Goal: Use online tool/utility: Utilize a website feature to perform a specific function

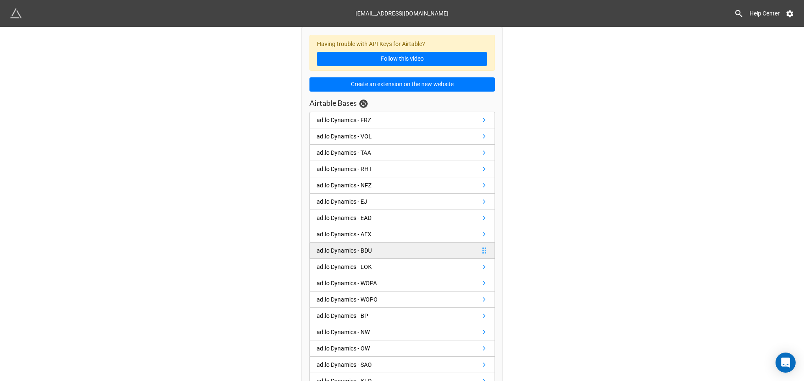
click at [387, 252] on link "ad.lo Dynamics - BDU" at bounding box center [401, 251] width 185 height 16
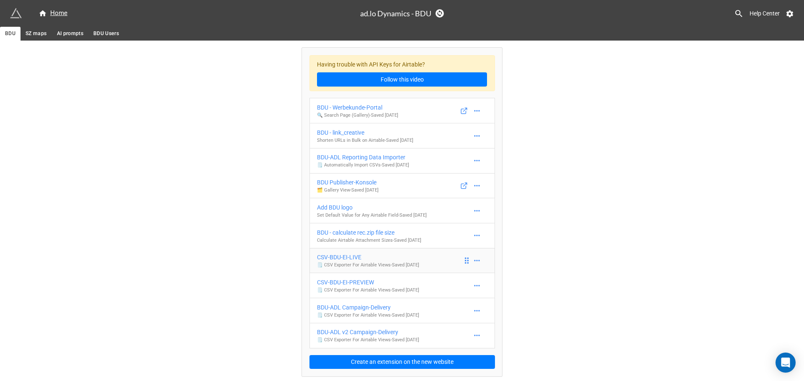
click at [352, 256] on div "CSV-BDU-EI-LIVE" at bounding box center [368, 257] width 102 height 9
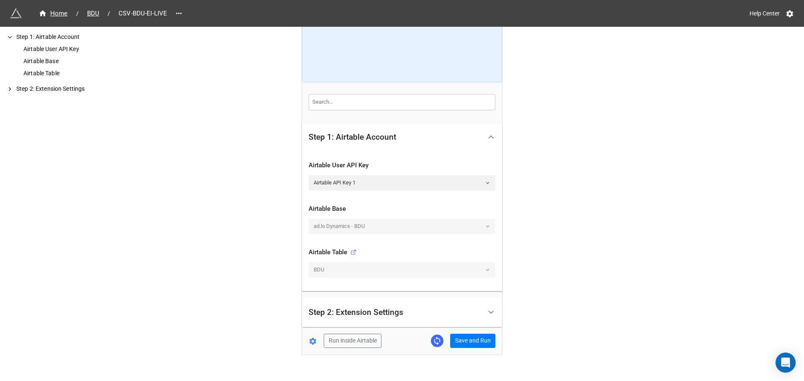
scroll to position [88, 0]
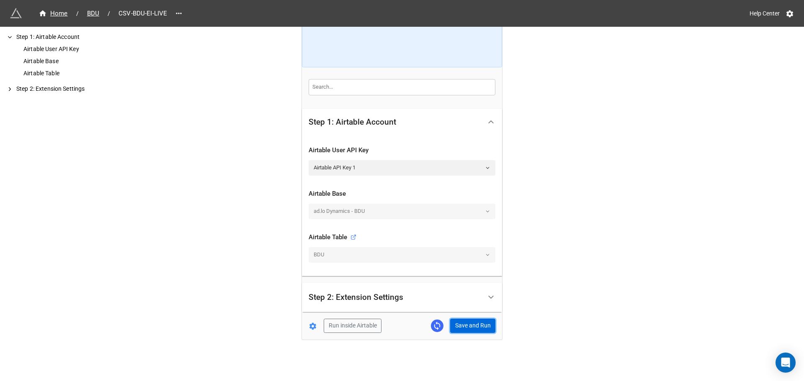
click at [468, 325] on button "Save and Run" at bounding box center [472, 326] width 45 height 14
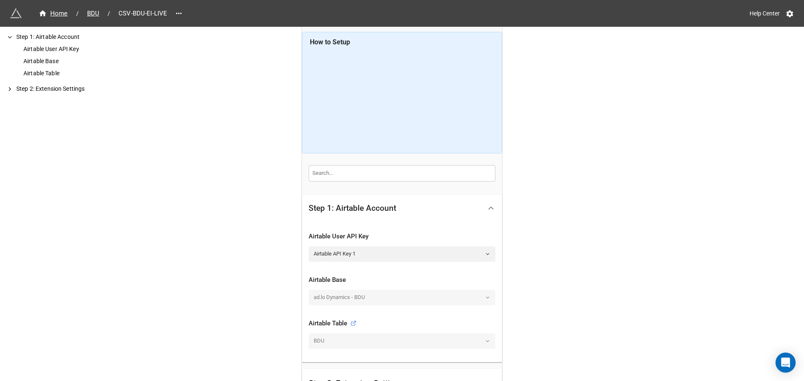
scroll to position [0, 0]
click at [95, 15] on span "BDU" at bounding box center [93, 14] width 22 height 10
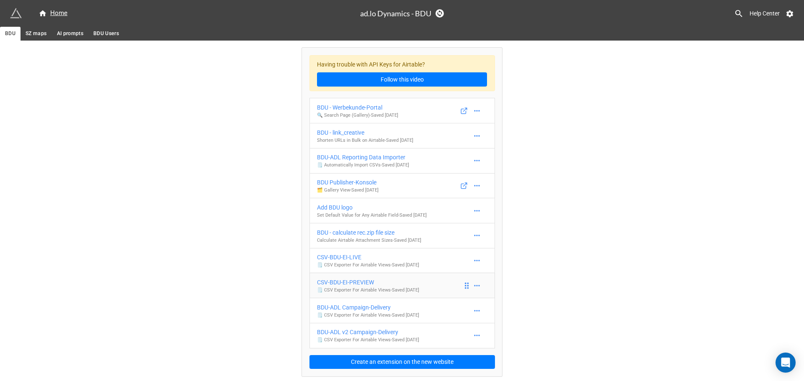
click at [366, 281] on div "CSV-BDU-EI-PREVIEW" at bounding box center [368, 282] width 102 height 9
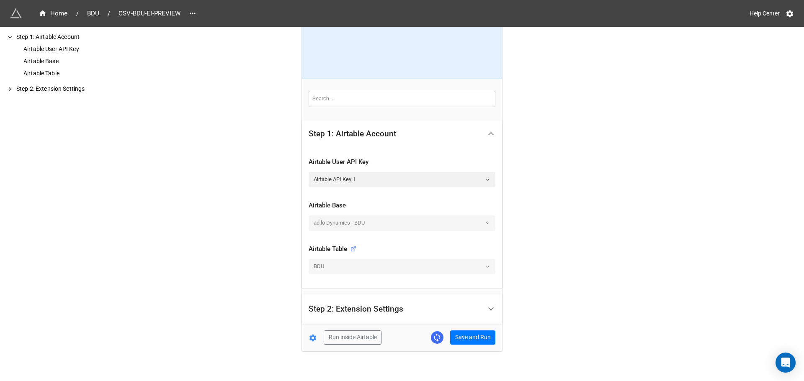
scroll to position [88, 0]
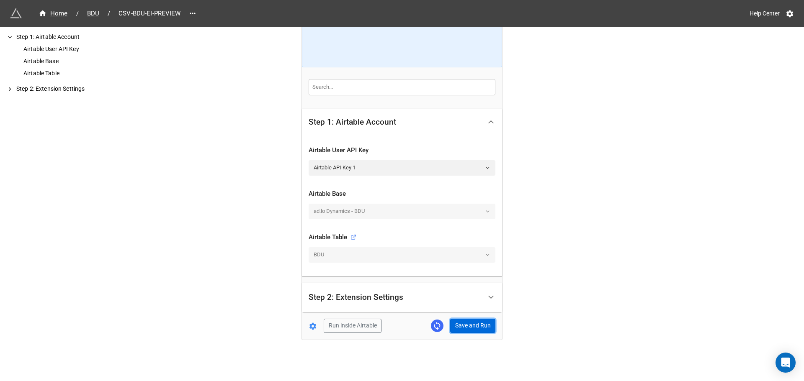
click at [464, 325] on button "Save and Run" at bounding box center [472, 326] width 45 height 14
